Goal: Task Accomplishment & Management: Manage account settings

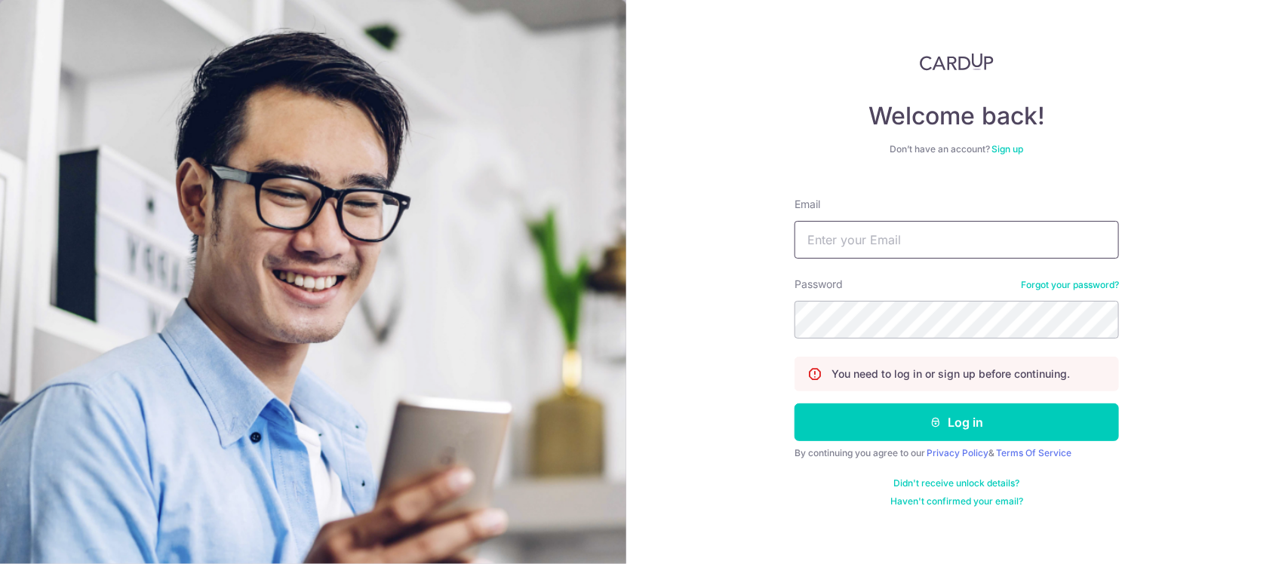
type input "[EMAIL_ADDRESS][DOMAIN_NAME]"
click at [973, 411] on button "Log in" at bounding box center [956, 423] width 324 height 38
